Goal: Use online tool/utility: Utilize a website feature to perform a specific function

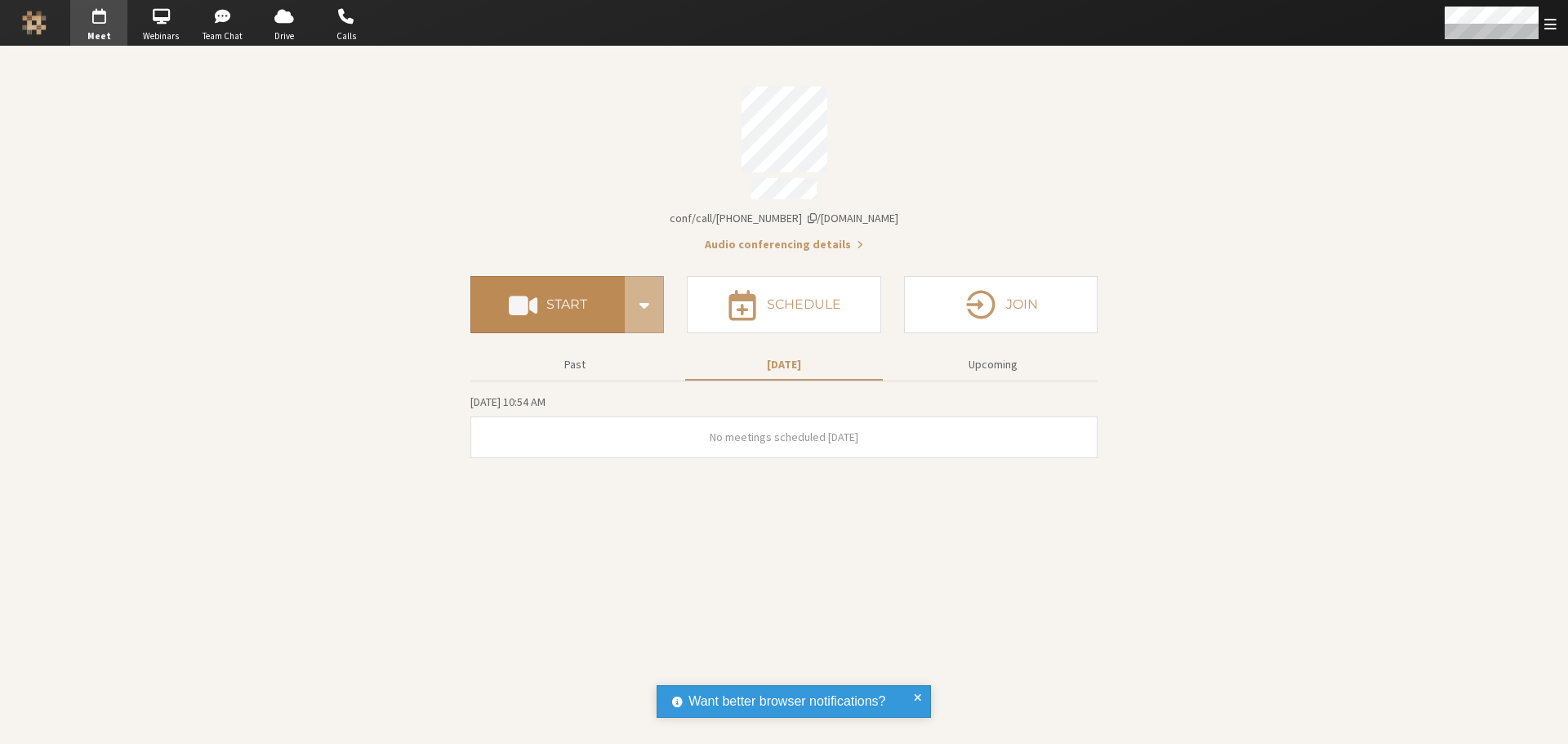
click at [535, 294] on span at bounding box center [523, 304] width 28 height 29
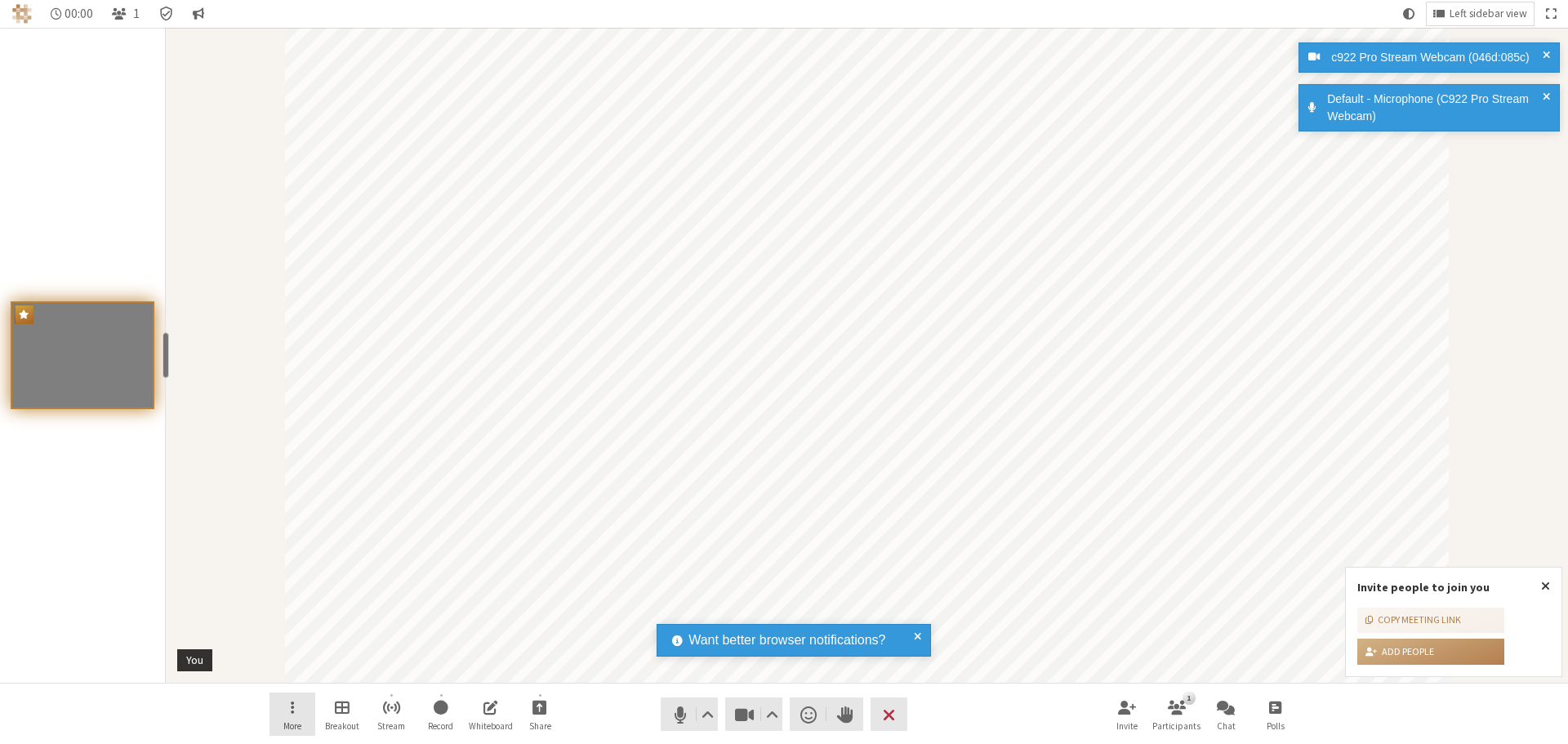
click at [282, 714] on button "More" at bounding box center [292, 714] width 46 height 44
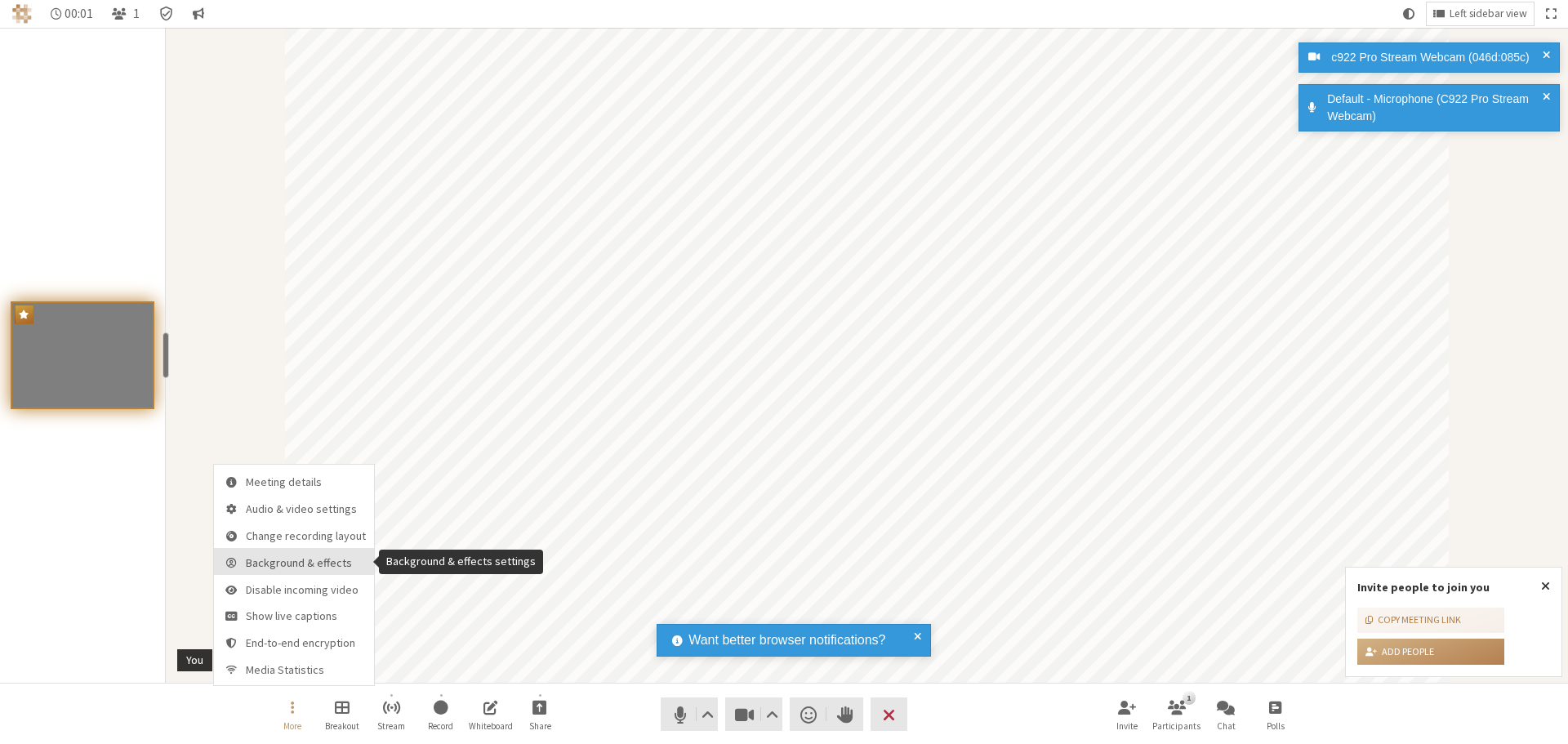
click at [327, 567] on span "Background & effects" at bounding box center [306, 563] width 120 height 13
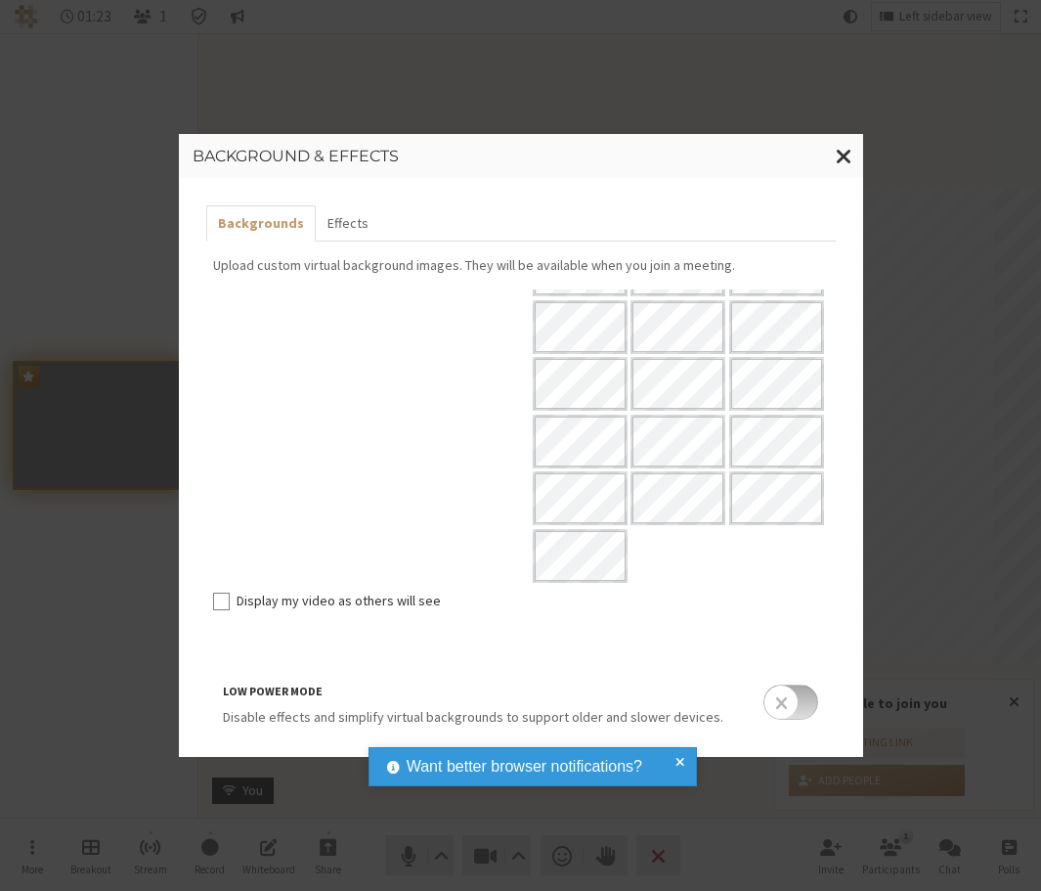
scroll to position [401, 0]
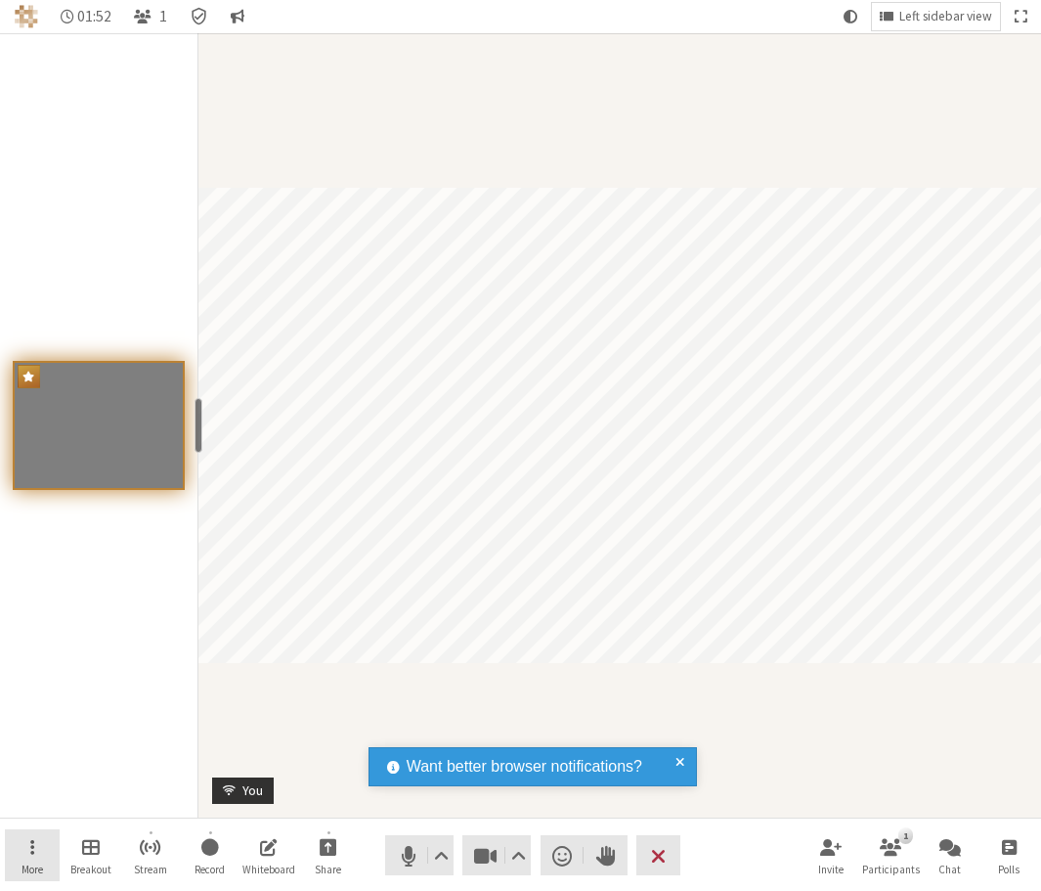
click at [33, 846] on span "Open menu" at bounding box center [32, 846] width 4 height 22
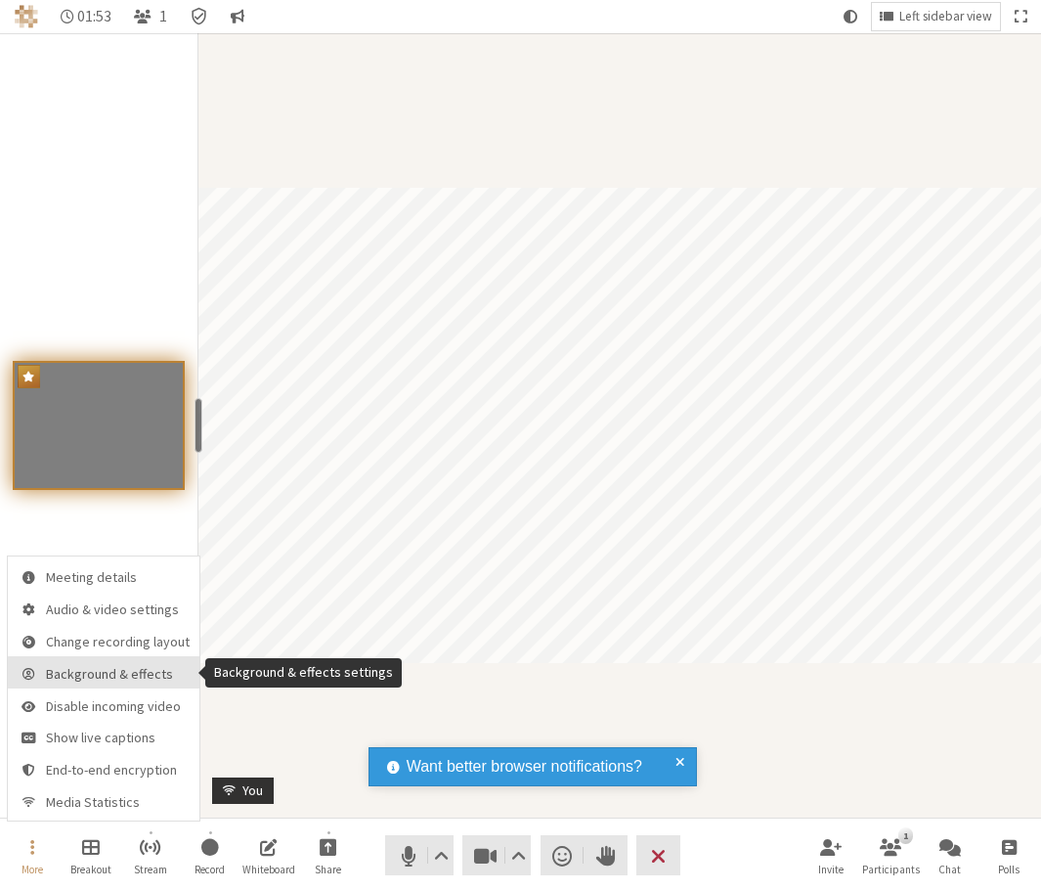
click at [96, 673] on span "Background & effects" at bounding box center [118, 674] width 144 height 15
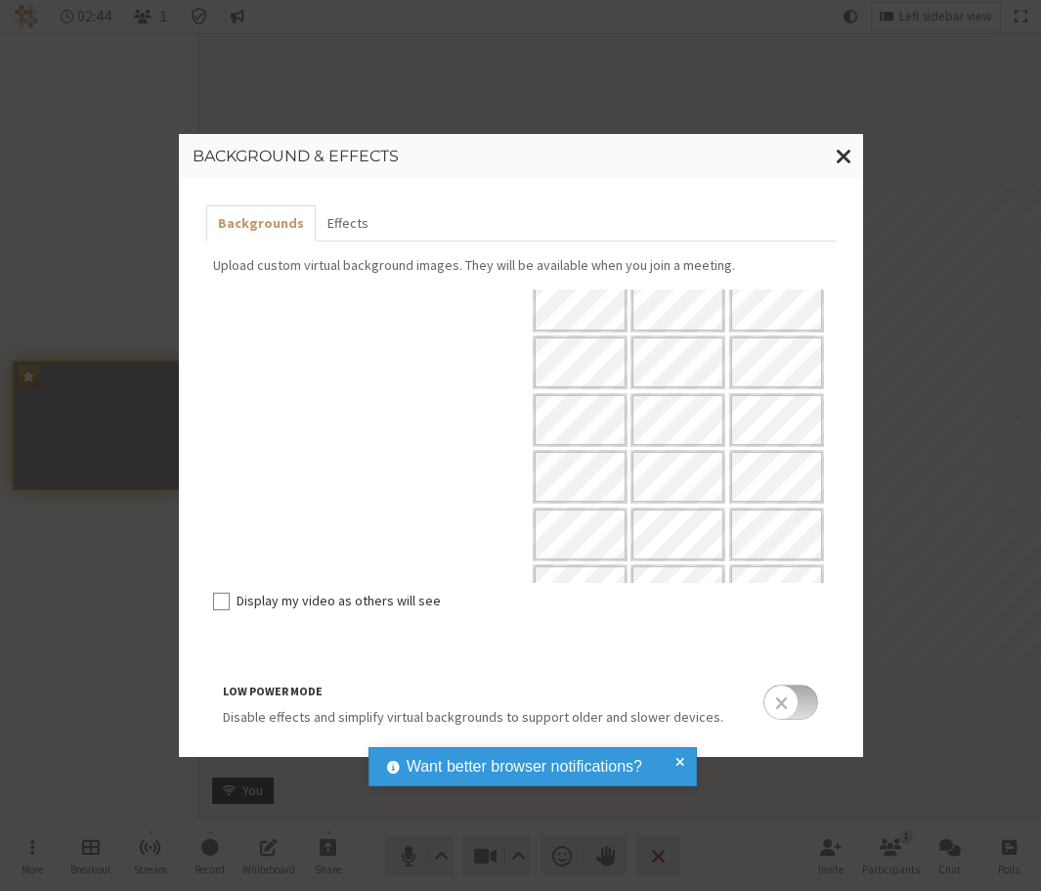
scroll to position [113, 0]
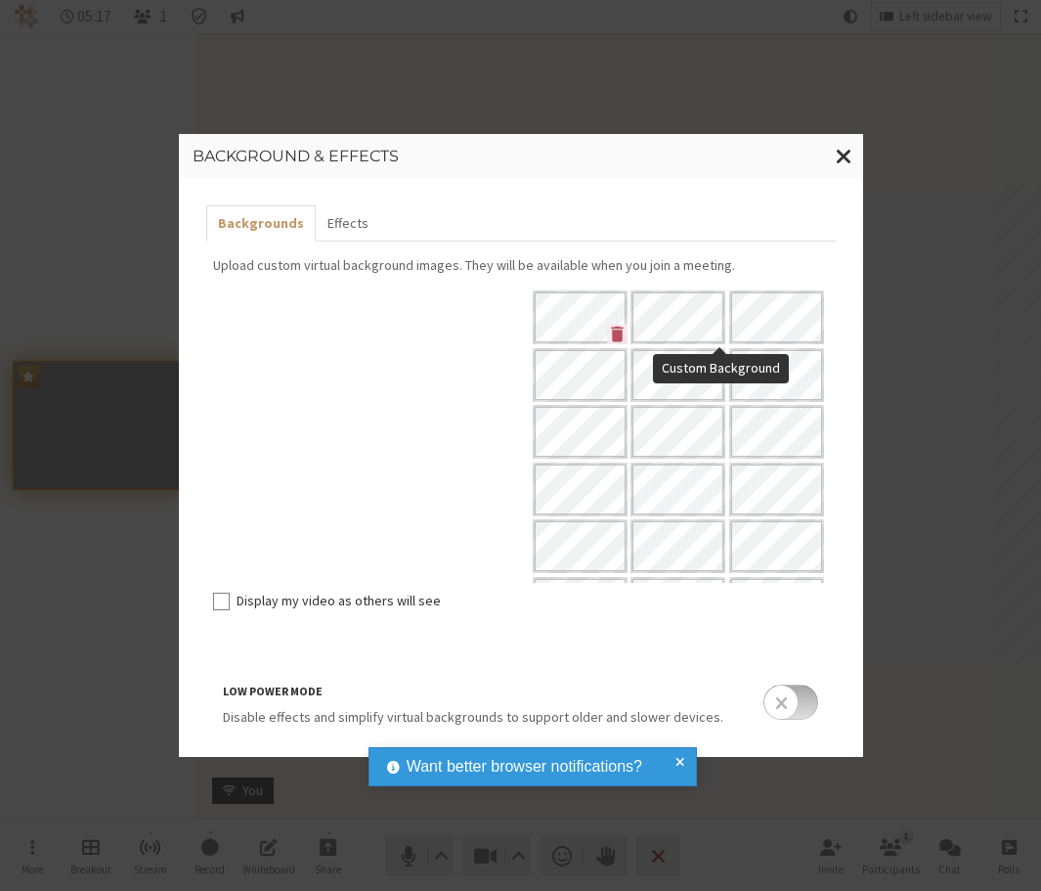
click at [804, 287] on icon "Custom Background" at bounding box center [814, 277] width 21 height 21
click at [808, 285] on icon "Custom Background" at bounding box center [814, 277] width 12 height 16
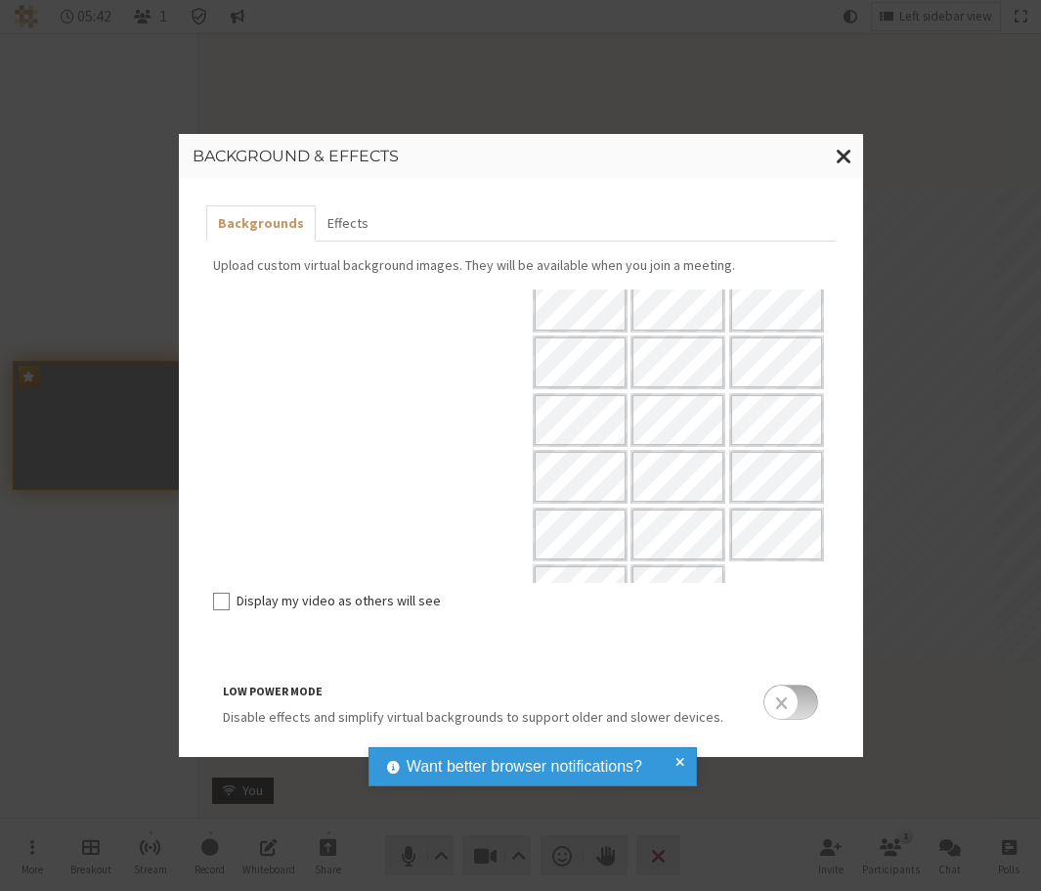
scroll to position [0, 0]
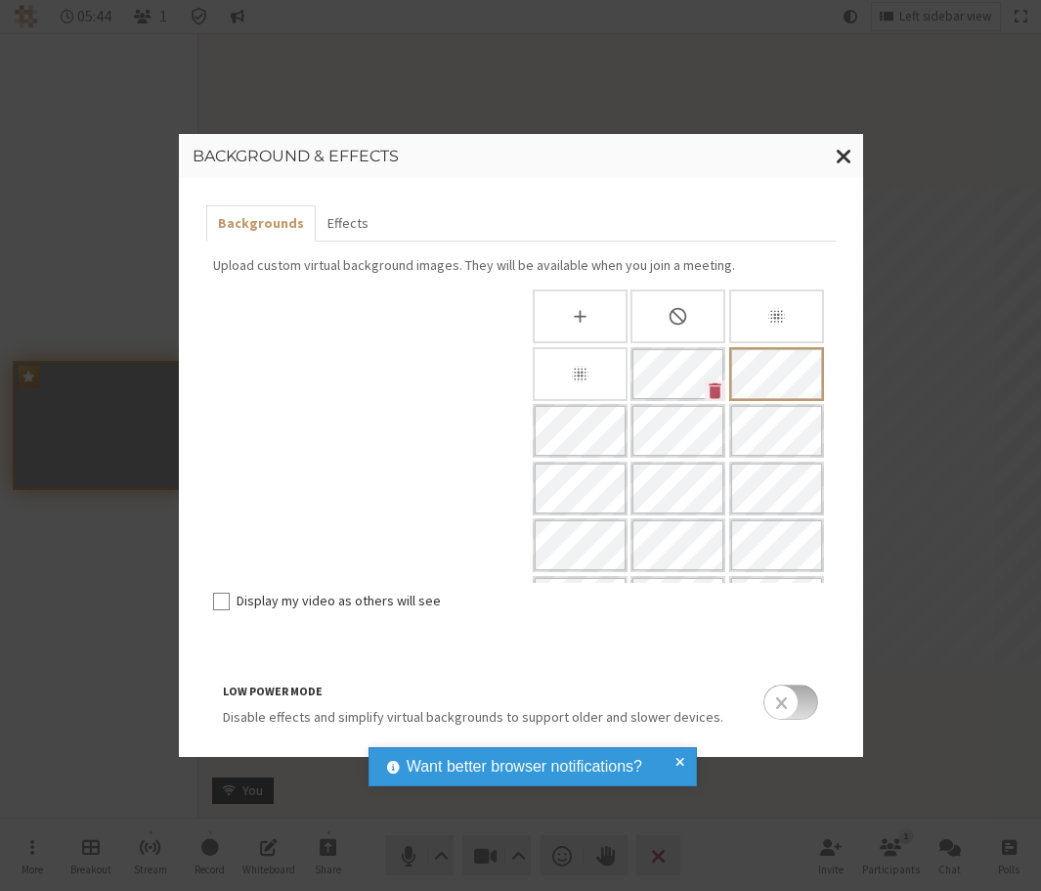
click at [688, 311] on icon "None" at bounding box center [678, 316] width 21 height 21
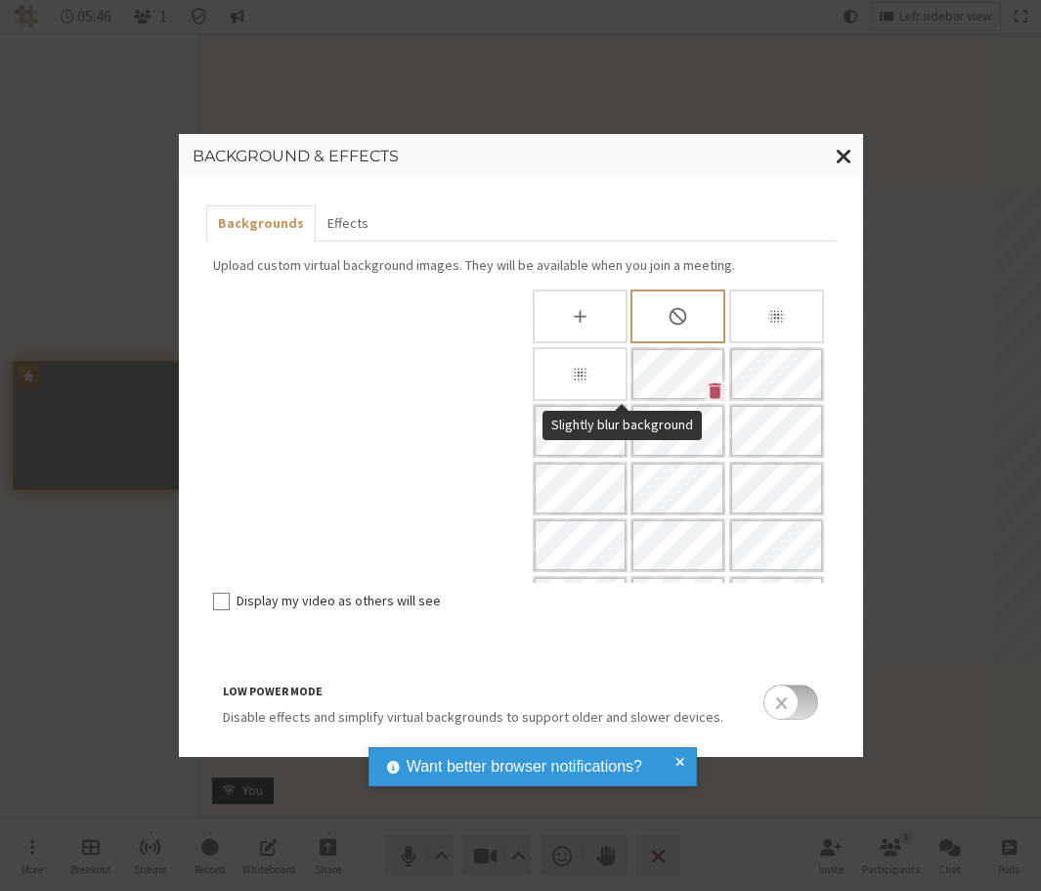
click at [729, 343] on div "Slightly blur background" at bounding box center [776, 316] width 95 height 54
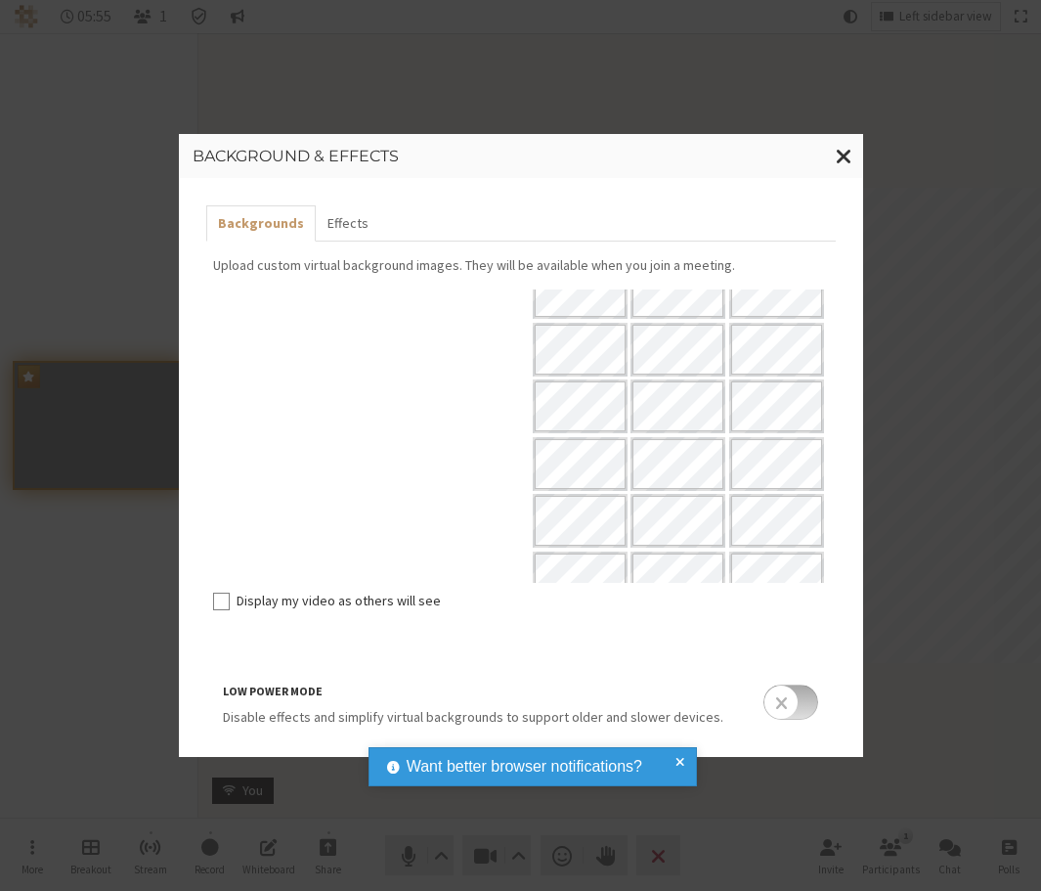
scroll to position [151, 0]
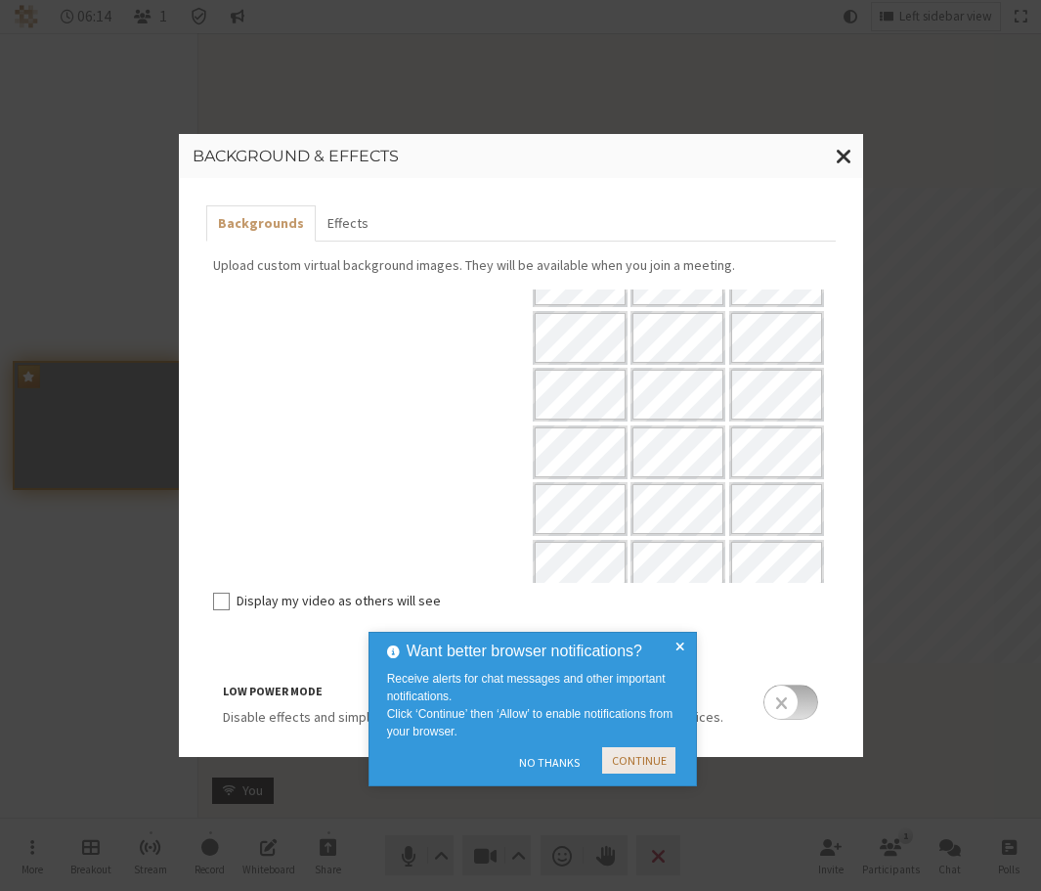
click at [674, 758] on button "Continue" at bounding box center [638, 760] width 73 height 26
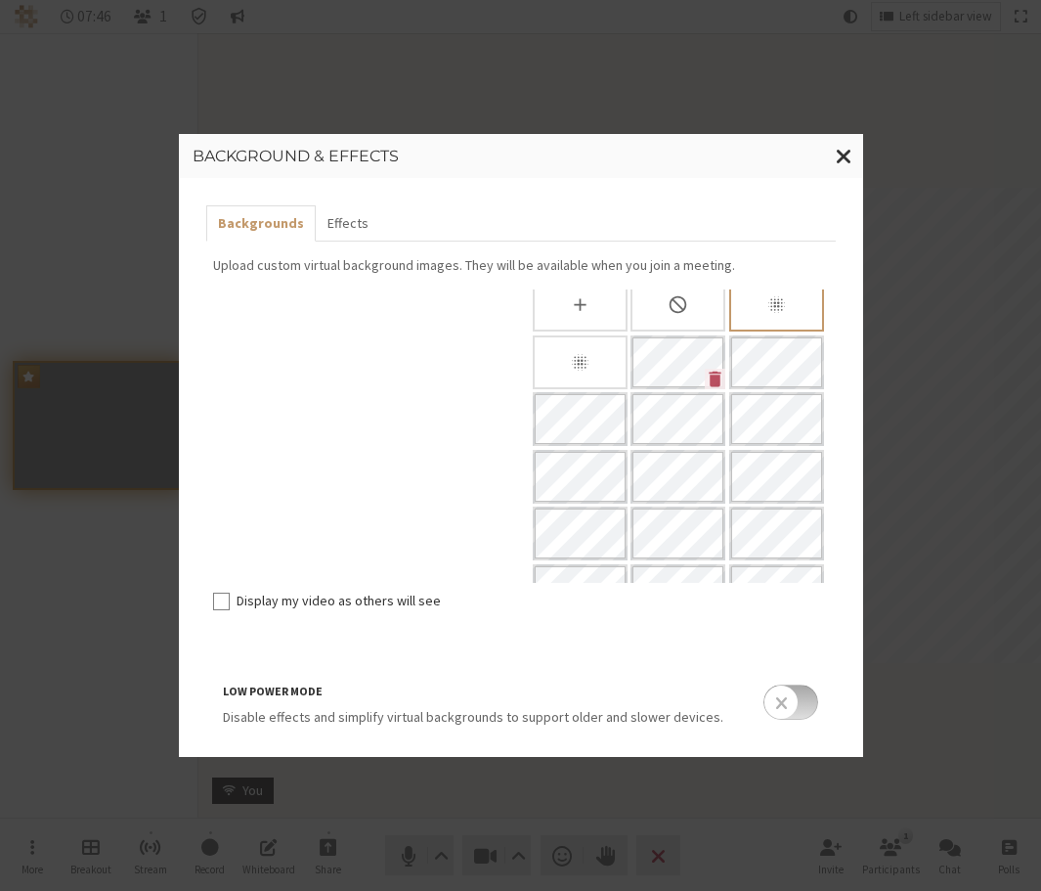
scroll to position [0, 0]
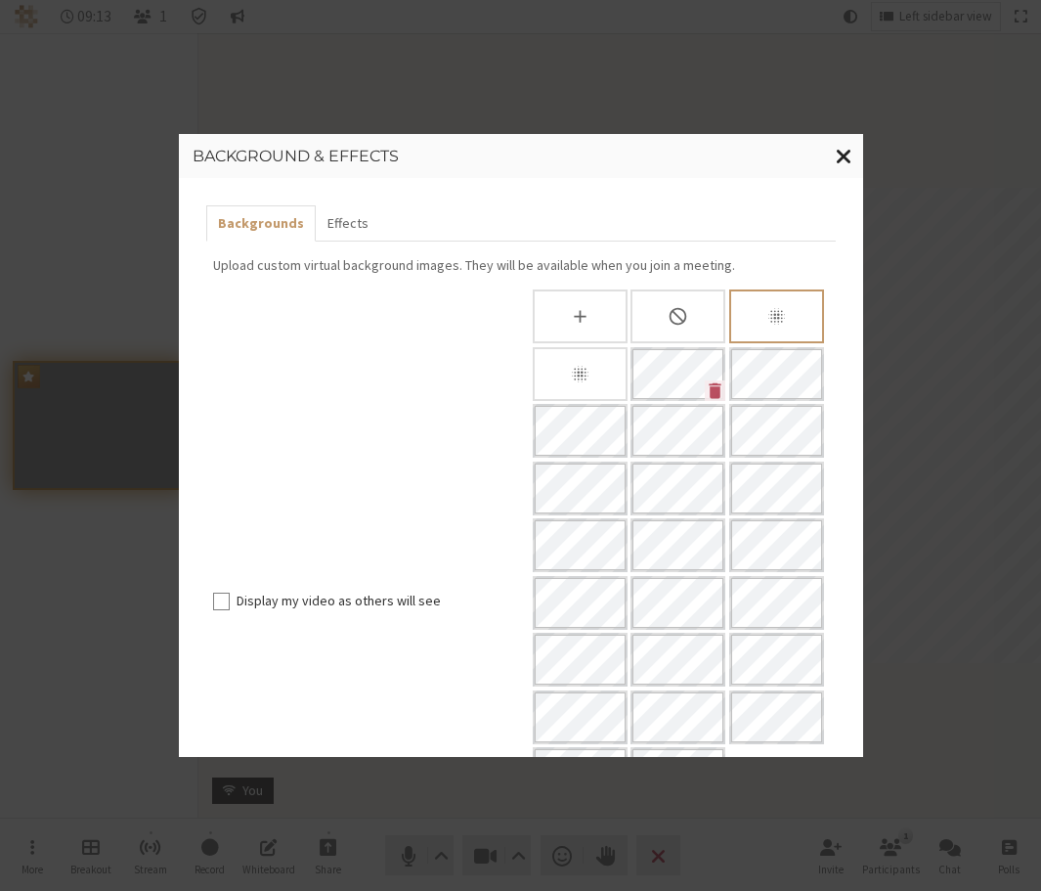
click at [843, 152] on span "Close modal" at bounding box center [844, 156] width 17 height 24
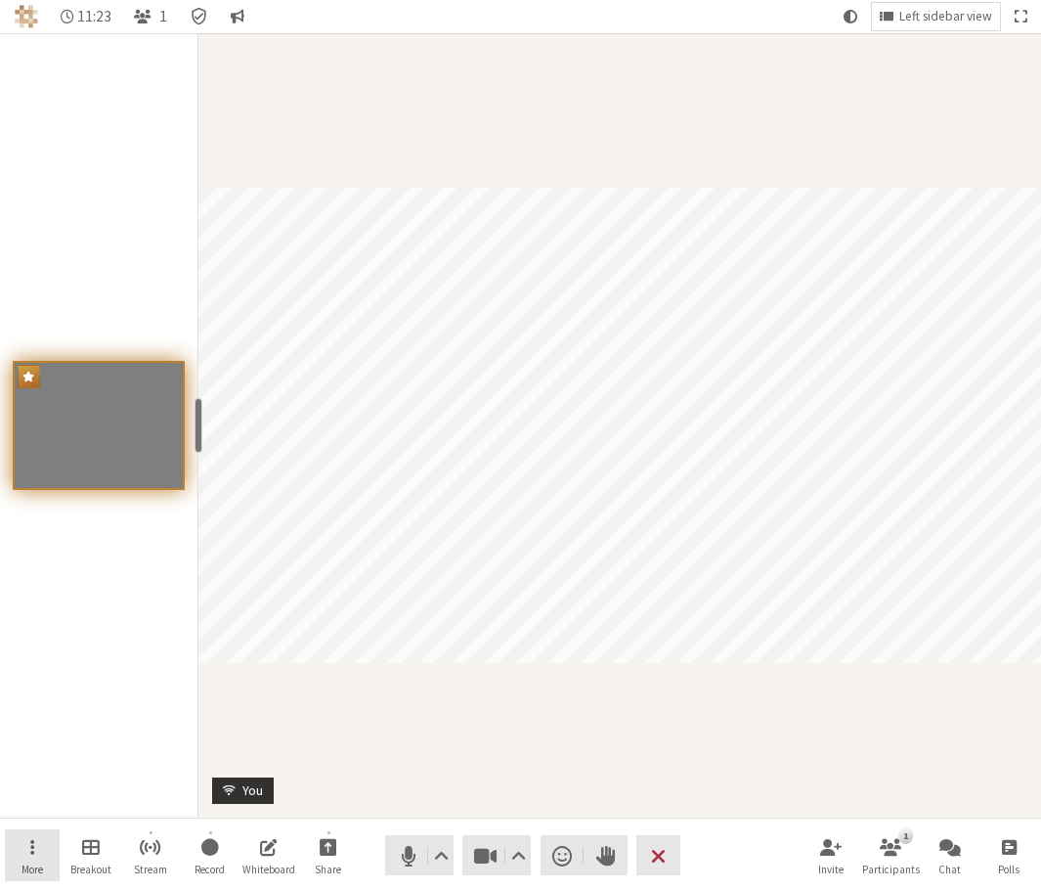
click at [38, 859] on button "More" at bounding box center [32, 855] width 55 height 53
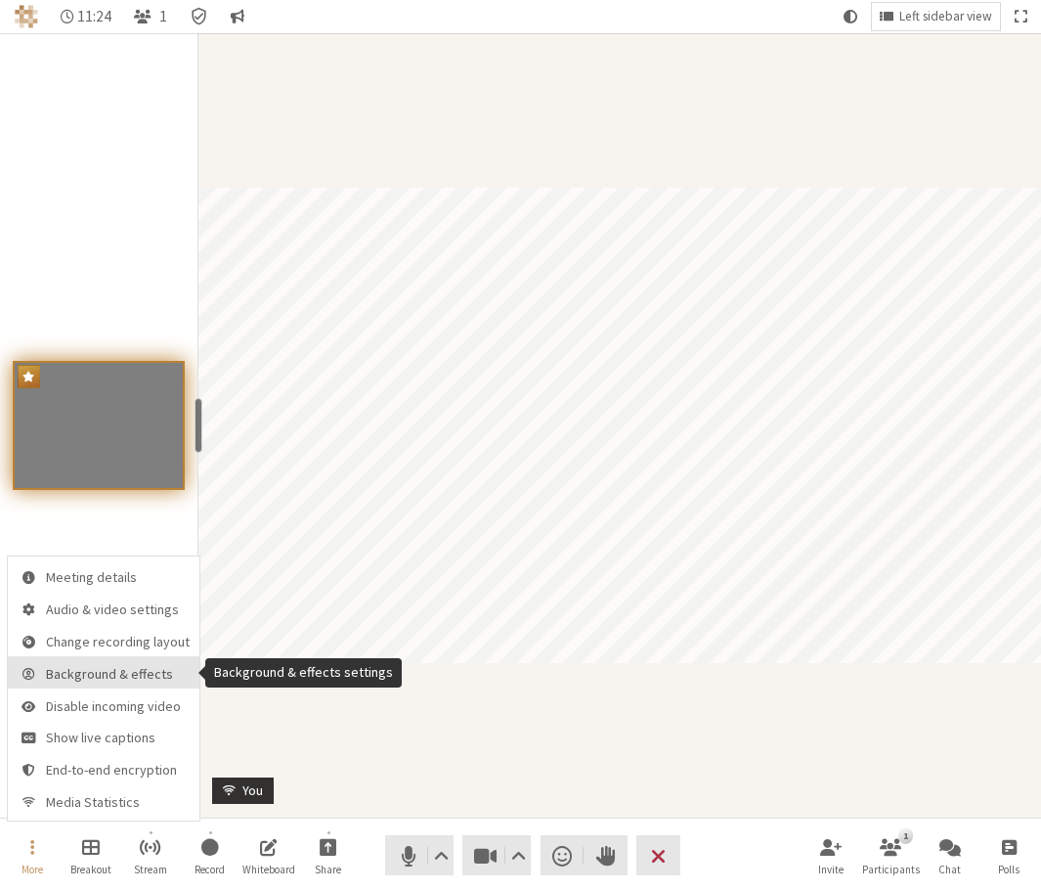
click at [95, 680] on span "Background & effects" at bounding box center [118, 674] width 144 height 15
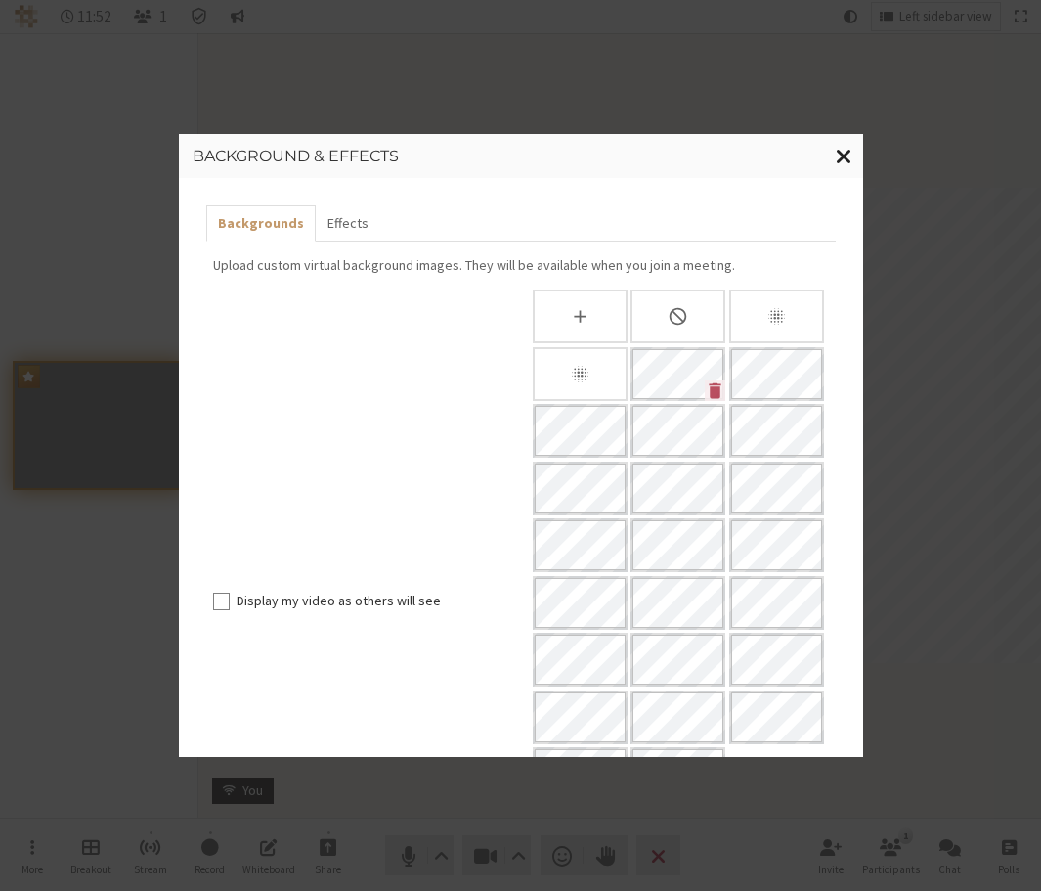
click at [843, 167] on span "Close modal" at bounding box center [844, 156] width 17 height 24
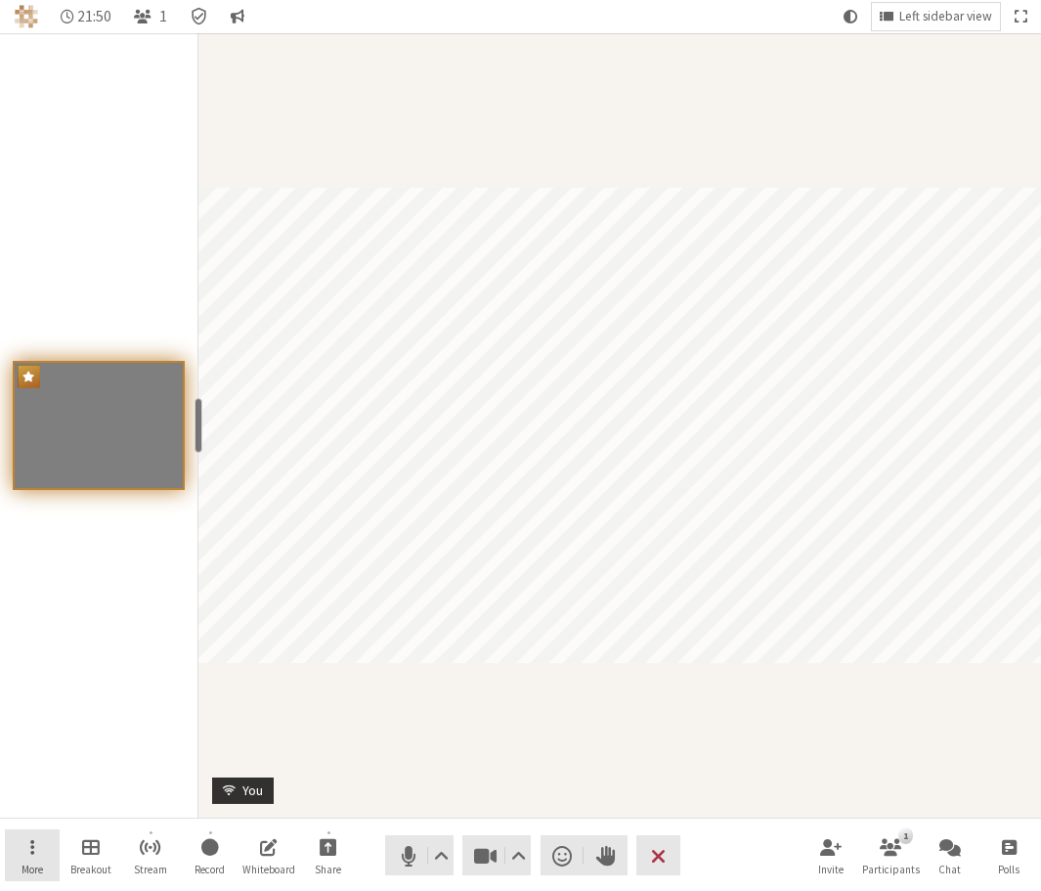
click at [24, 842] on button "More" at bounding box center [32, 855] width 55 height 53
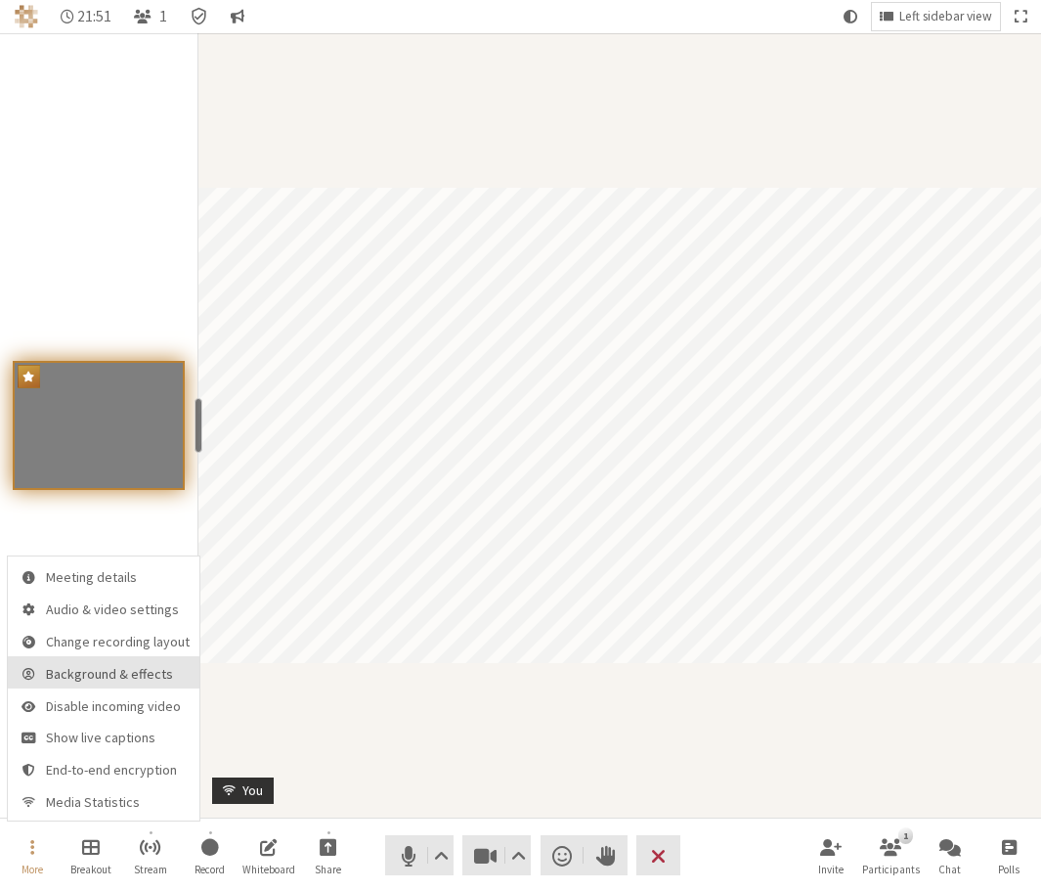
click at [93, 678] on span "Background & effects" at bounding box center [118, 674] width 144 height 15
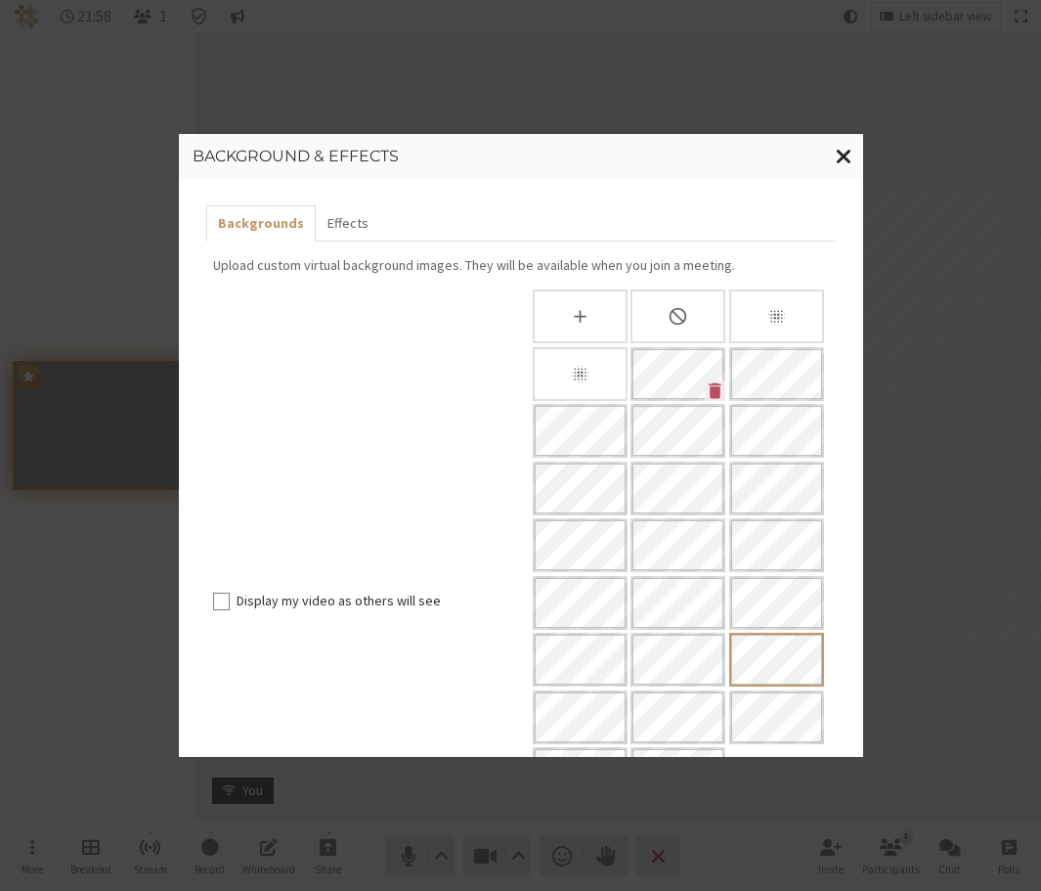
click at [829, 150] on button "Close modal" at bounding box center [844, 156] width 38 height 45
